Goal: Task Accomplishment & Management: Use online tool/utility

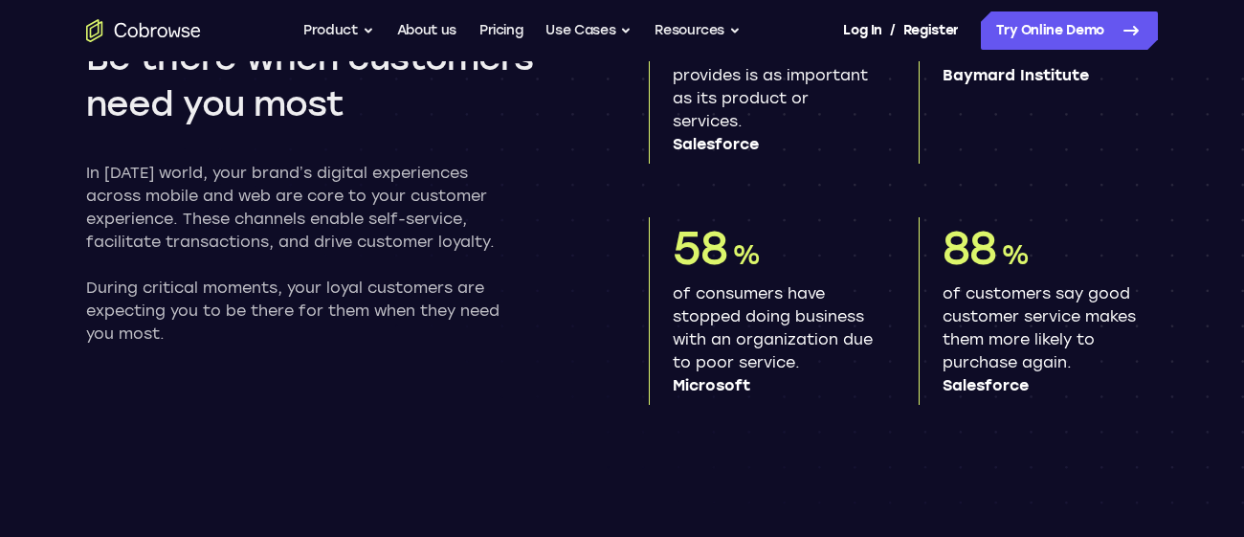
scroll to position [1145, 0]
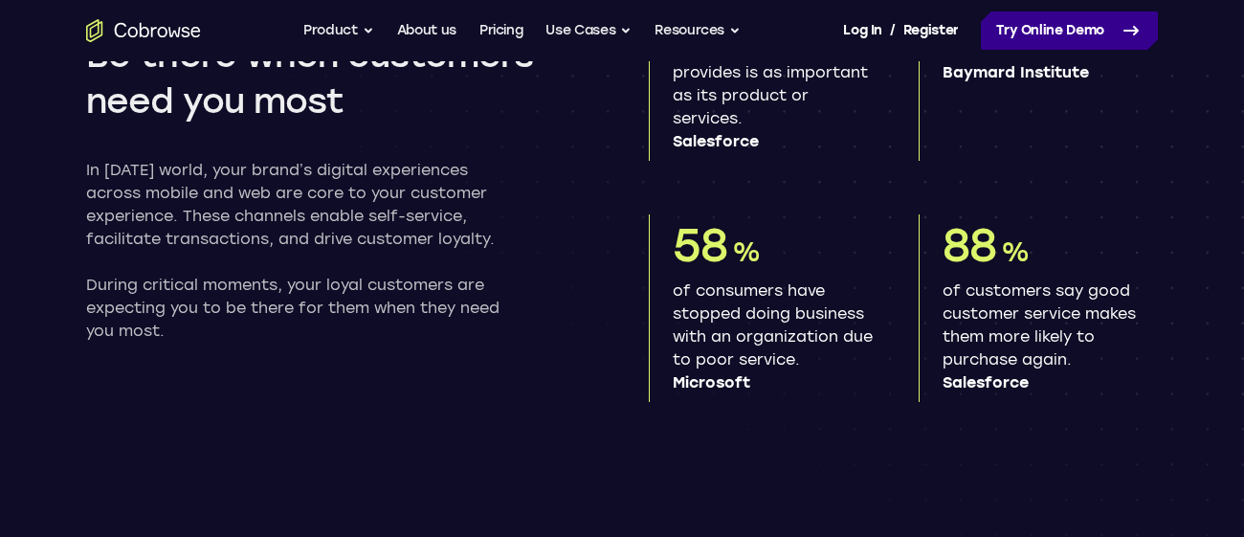
click at [1114, 17] on link "Try Online Demo" at bounding box center [1069, 30] width 177 height 38
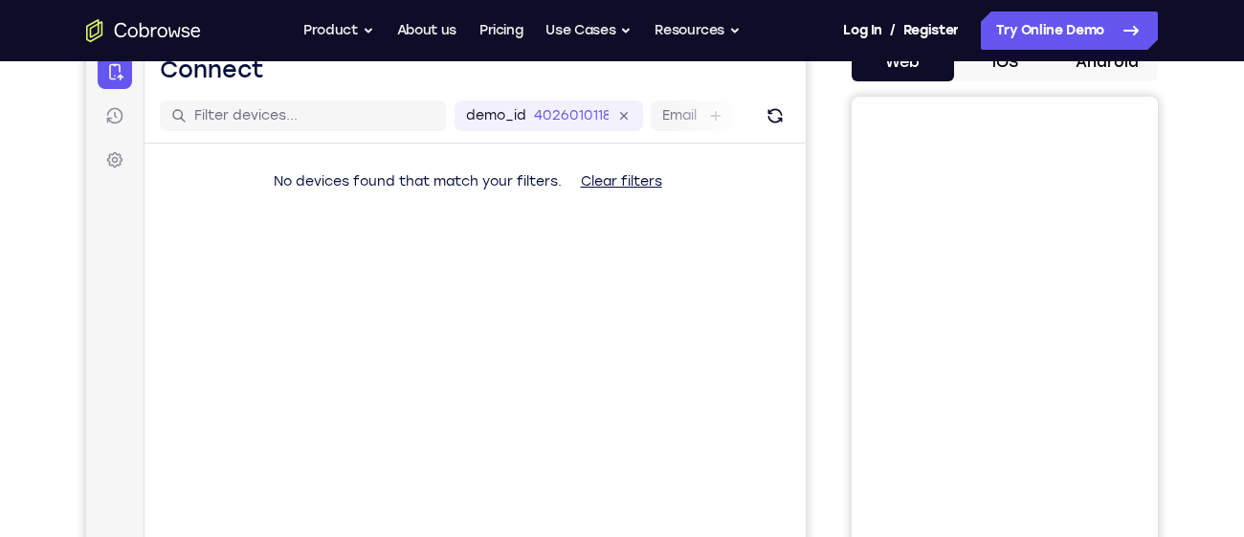
scroll to position [209, 0]
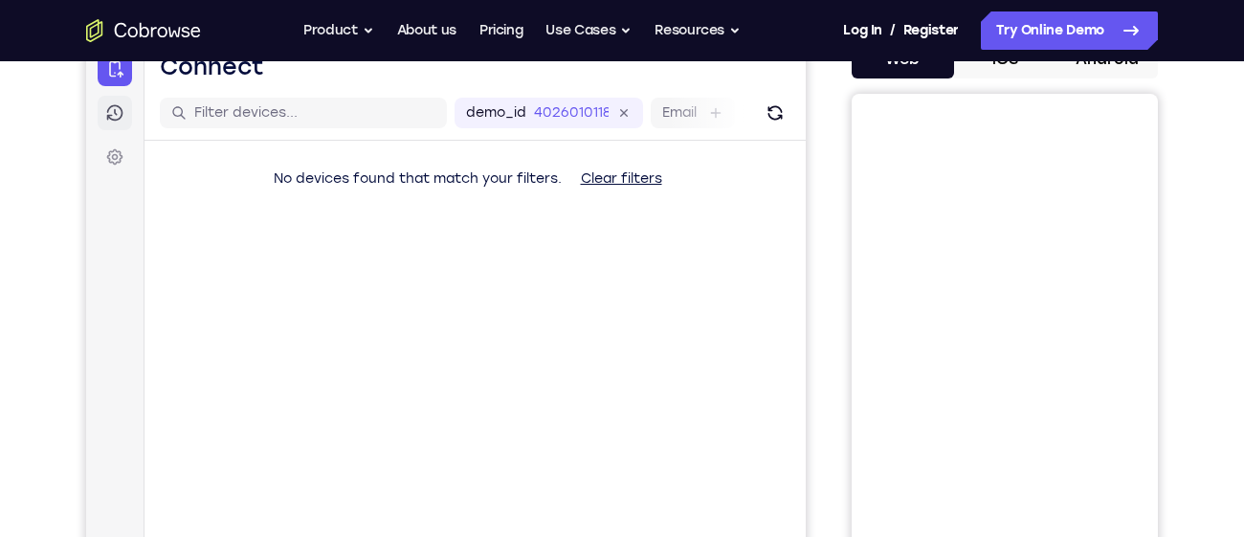
click at [123, 103] on icon at bounding box center [114, 112] width 19 height 19
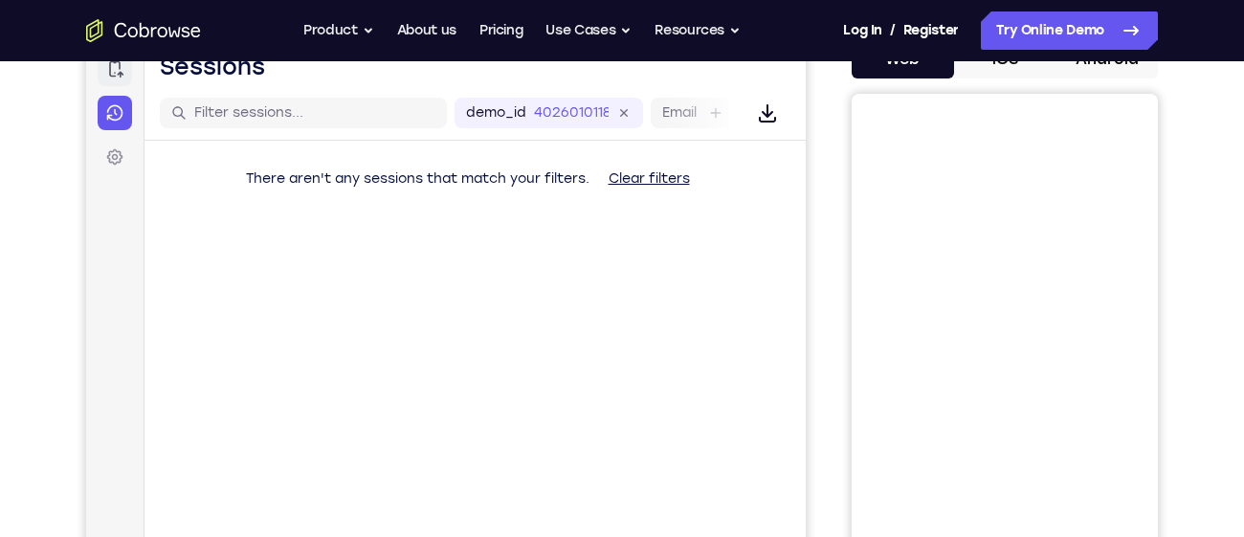
click at [123, 80] on link "Connect" at bounding box center [115, 69] width 34 height 34
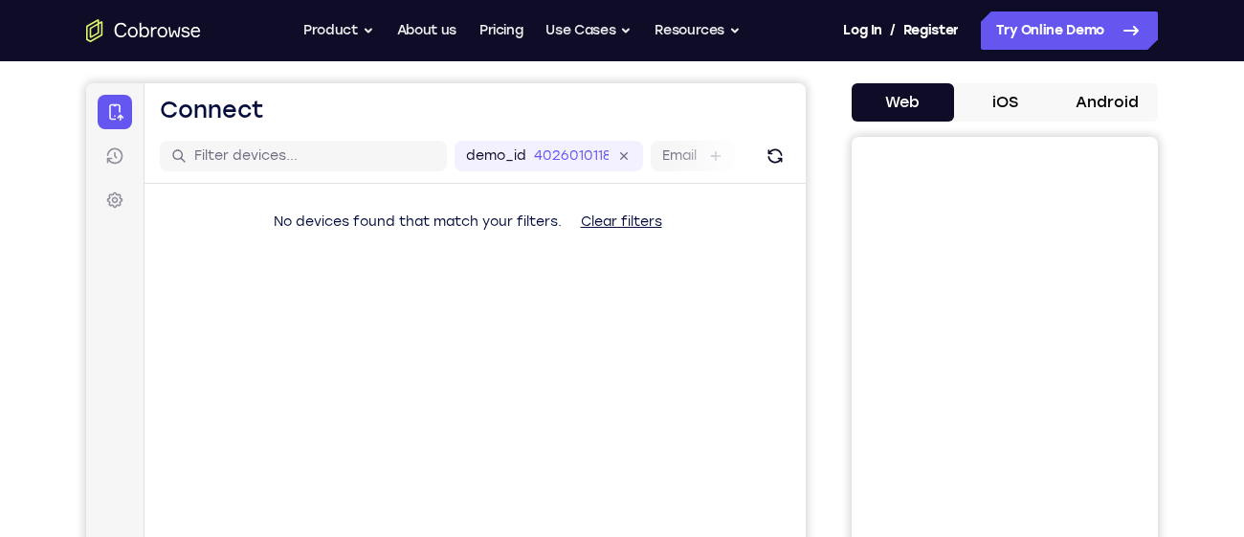
scroll to position [168, 0]
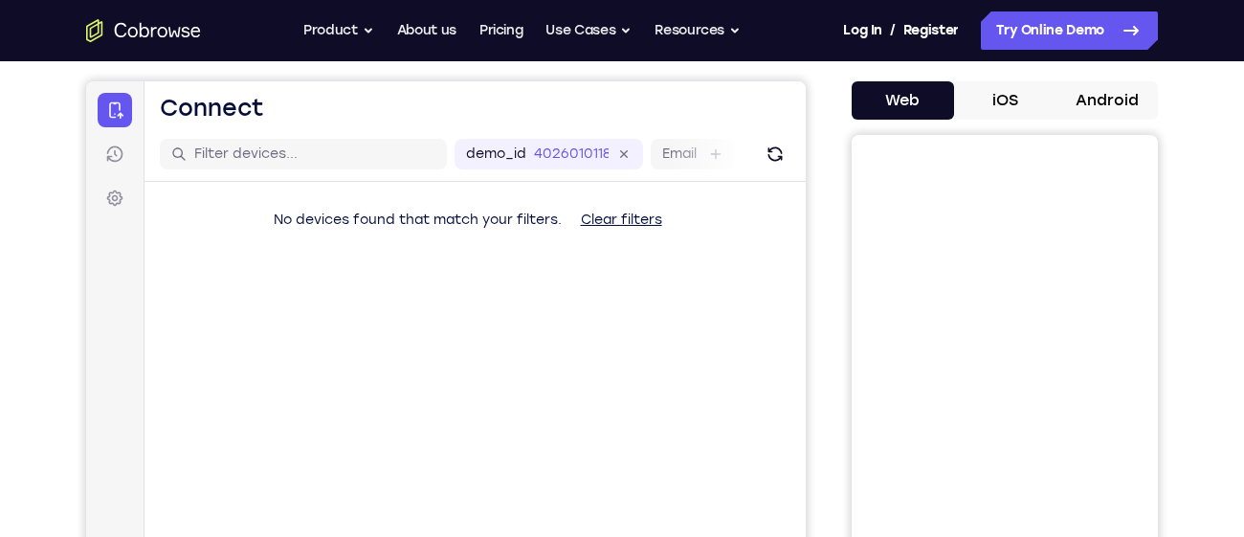
click at [1020, 103] on button "iOS" at bounding box center [1005, 100] width 102 height 38
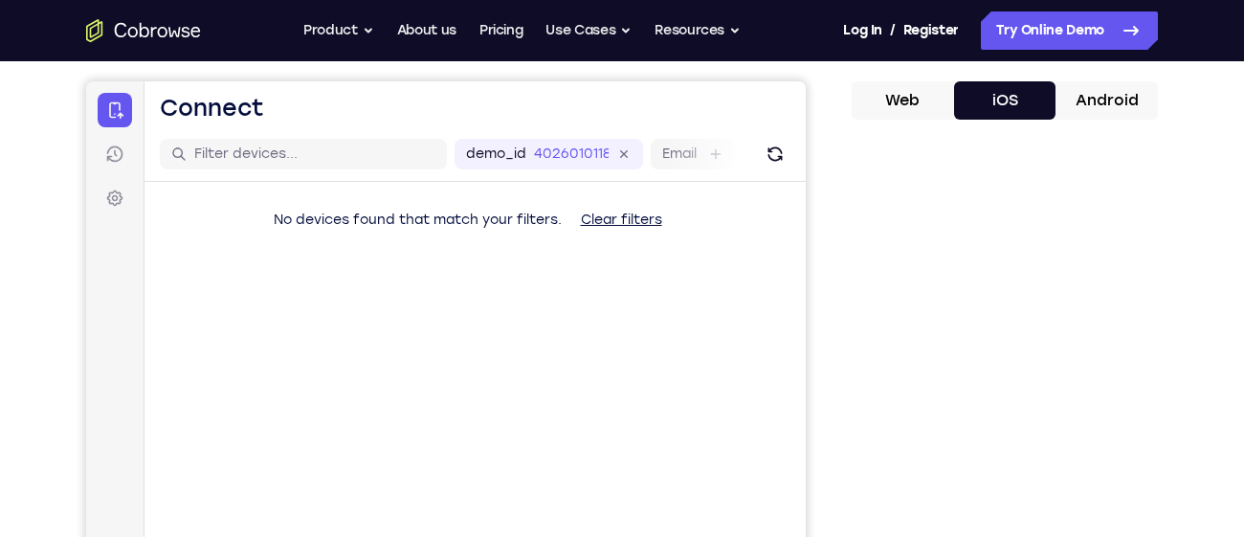
click at [1100, 92] on button "Android" at bounding box center [1107, 100] width 102 height 38
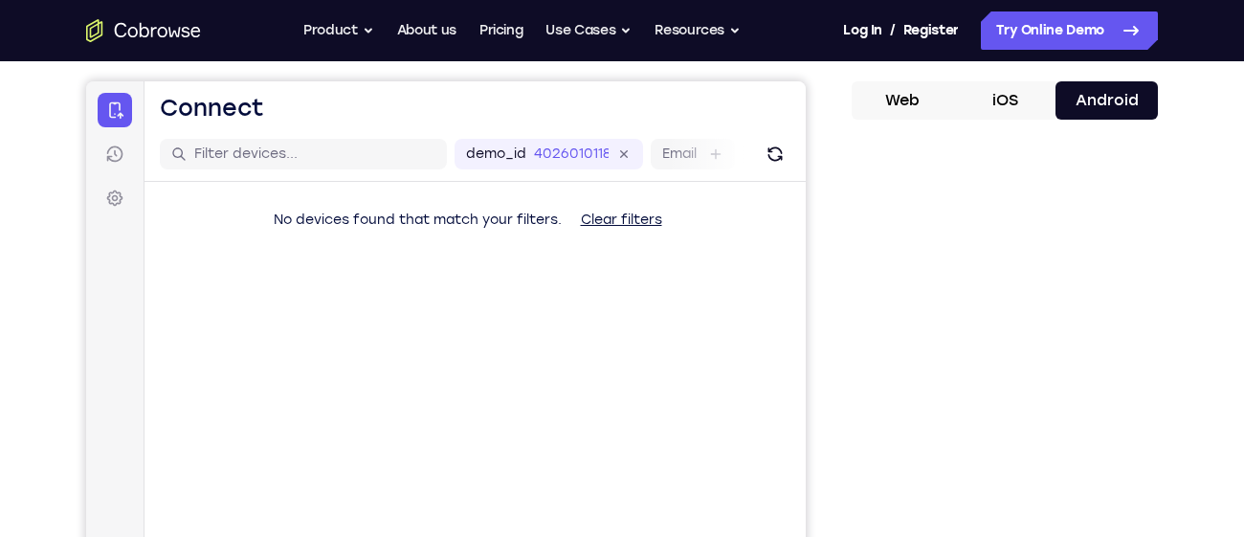
click at [923, 101] on button "Web" at bounding box center [903, 100] width 102 height 38
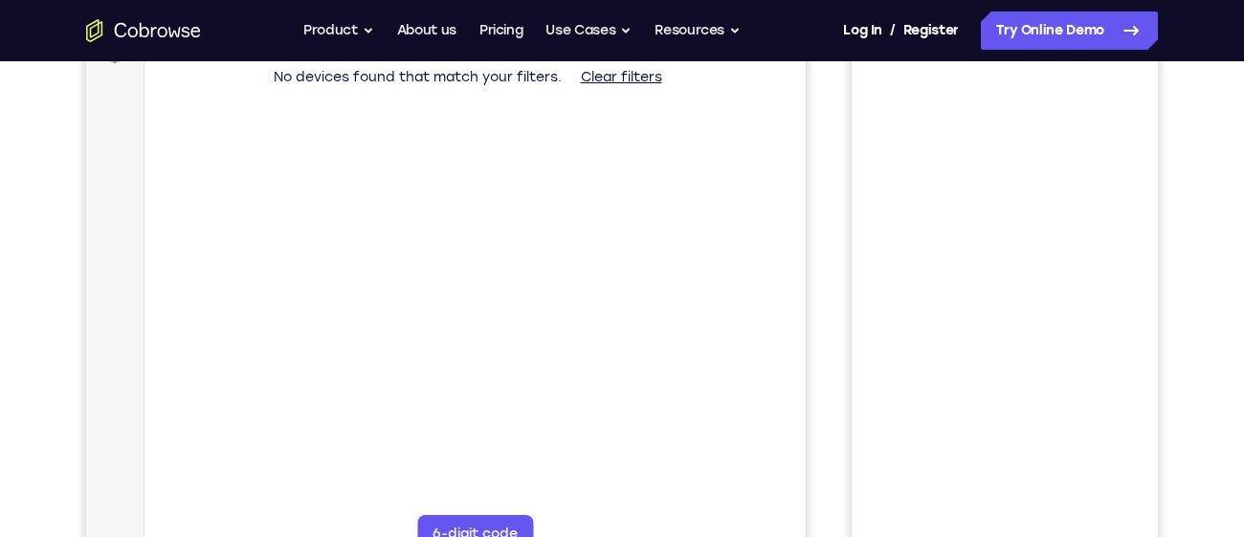
scroll to position [320, 0]
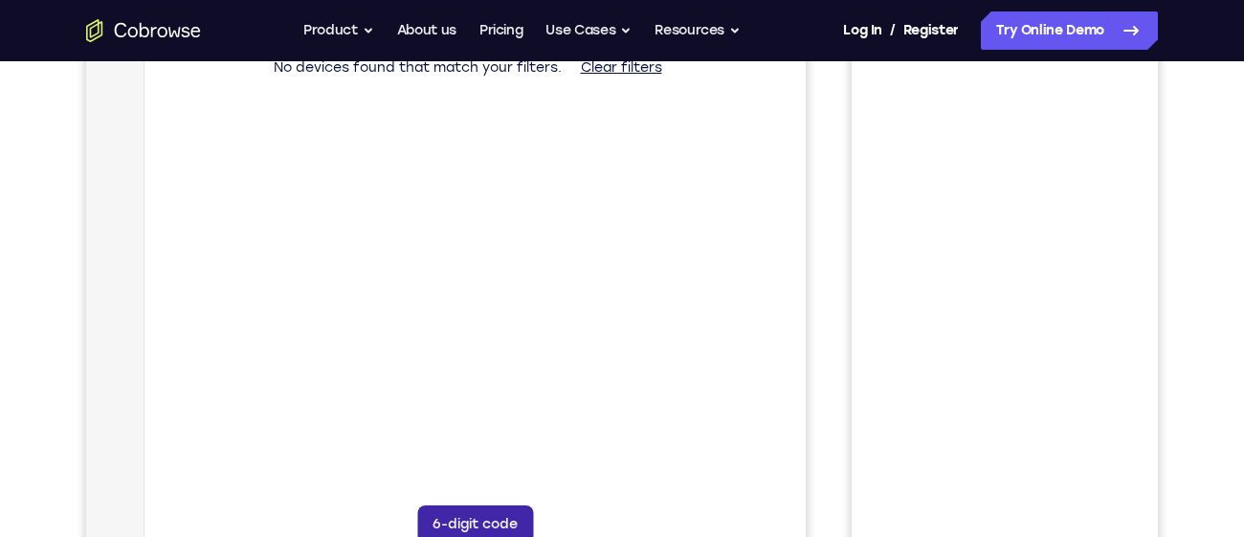
click at [503, 509] on button "6-digit code" at bounding box center [475, 524] width 116 height 38
click at [512, 511] on button "6-digit code" at bounding box center [475, 524] width 116 height 38
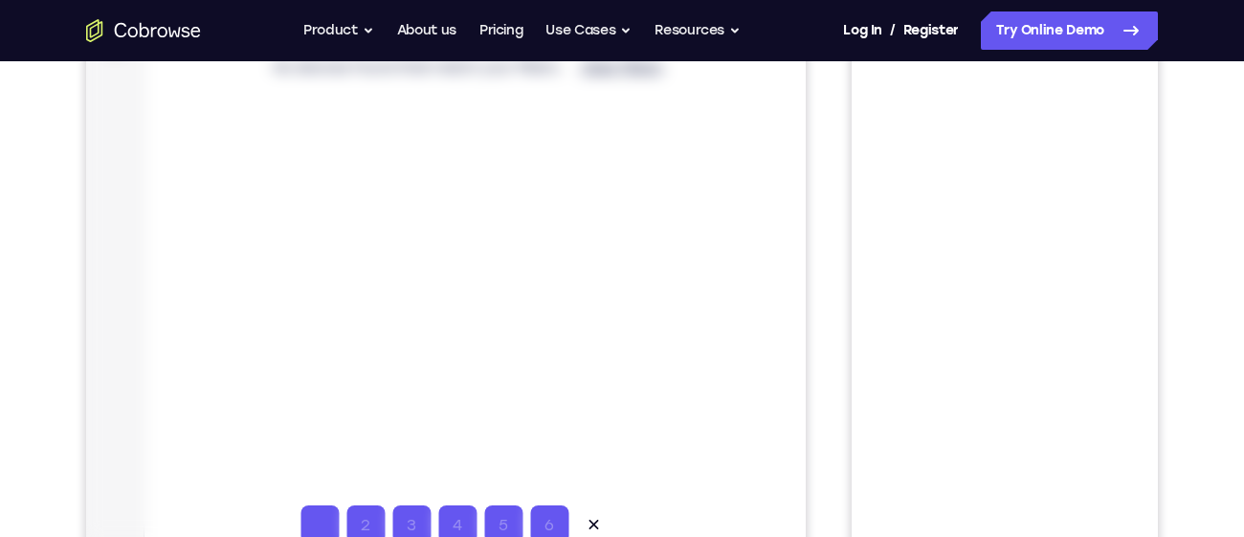
type input "8"
type input "6"
type input "7"
type input "6"
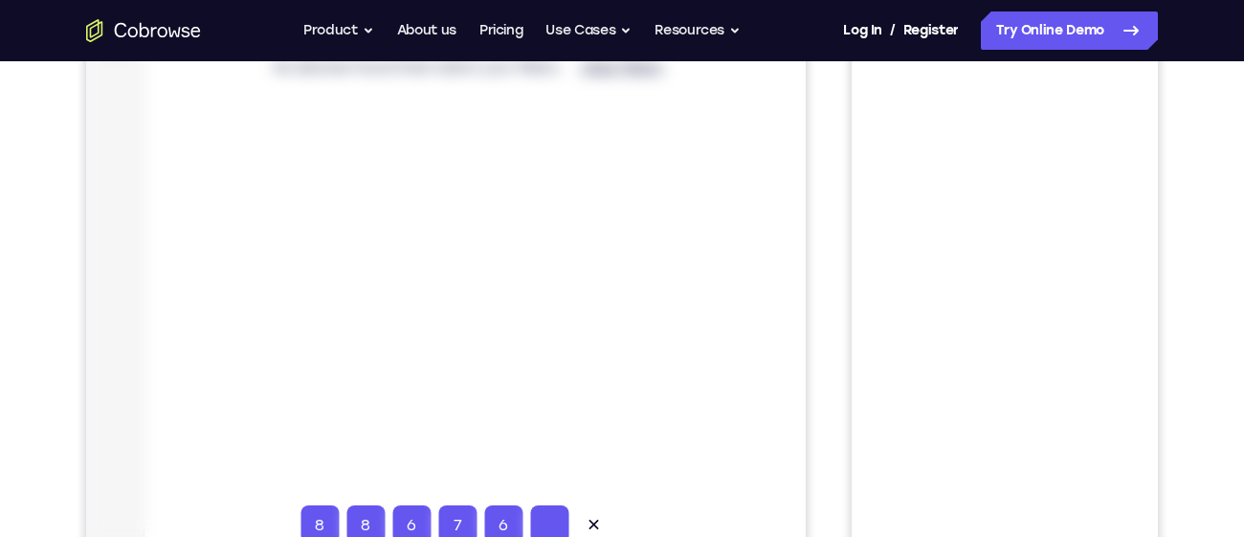
type input "5"
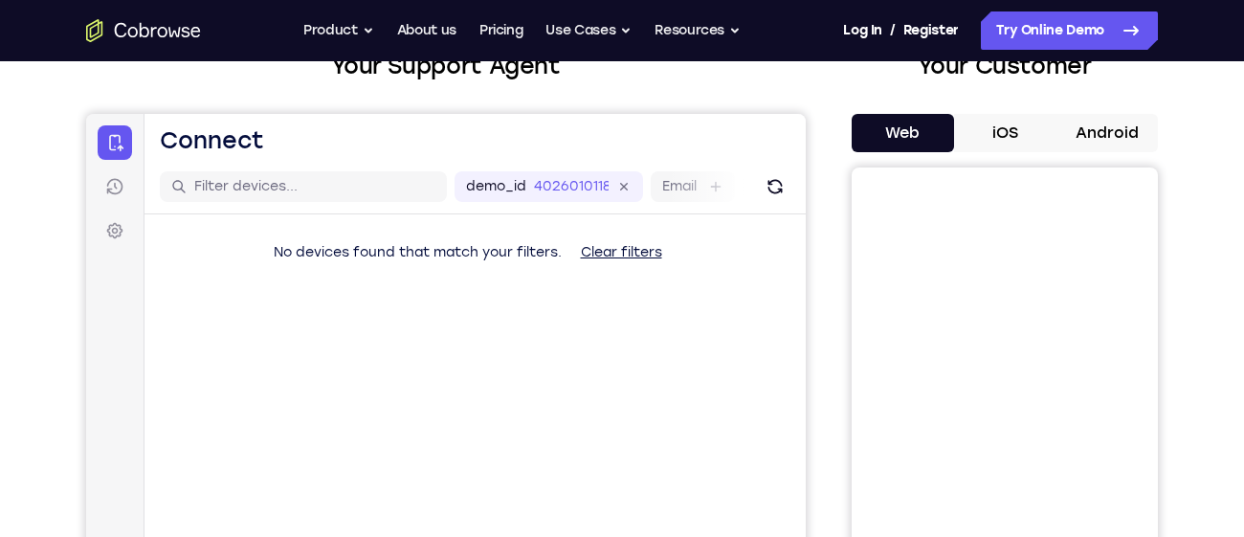
scroll to position [134, 0]
